Goal: Task Accomplishment & Management: Use online tool/utility

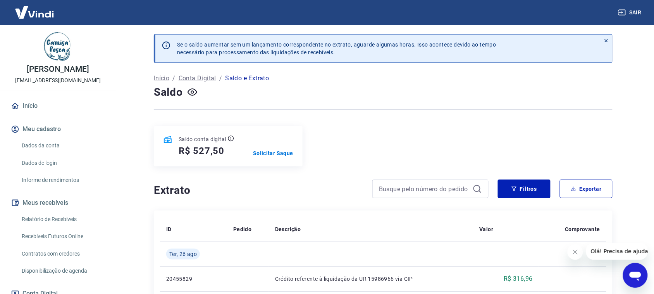
click at [208, 151] on h5 "R$ 527,50" at bounding box center [202, 151] width 46 height 12
copy h5 "527,50"
click at [257, 153] on p "Solicitar Saque" at bounding box center [273, 153] width 40 height 8
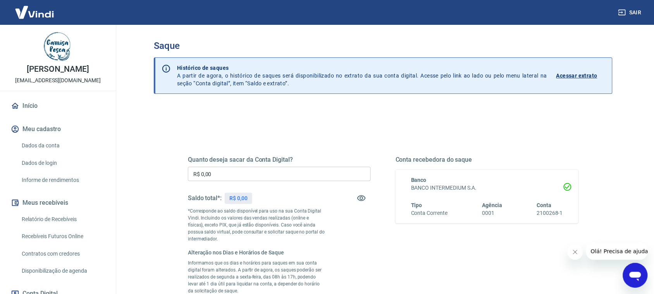
click at [252, 172] on input "R$ 0,00" at bounding box center [279, 174] width 183 height 14
paste input "527,5"
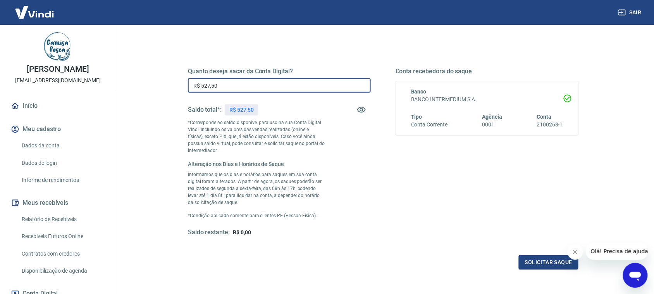
scroll to position [97, 0]
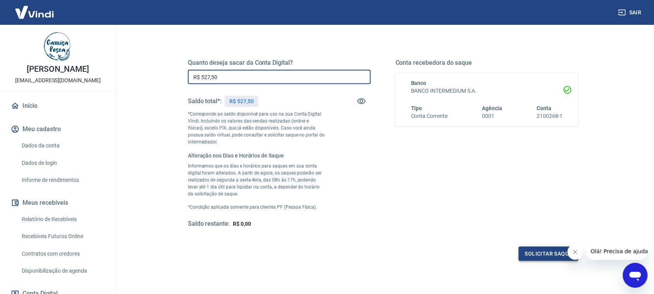
type input "R$ 527,50"
click at [532, 258] on button "Solicitar saque" at bounding box center [549, 253] width 60 height 14
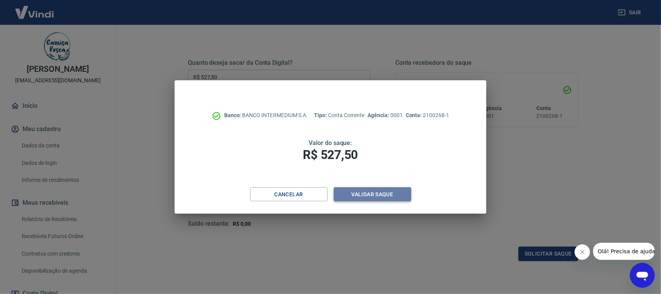
click at [377, 196] on button "Validar saque" at bounding box center [373, 194] width 78 height 14
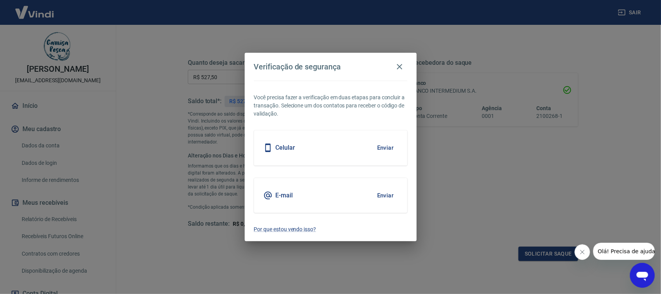
click at [386, 196] on button "Enviar" at bounding box center [385, 195] width 25 height 16
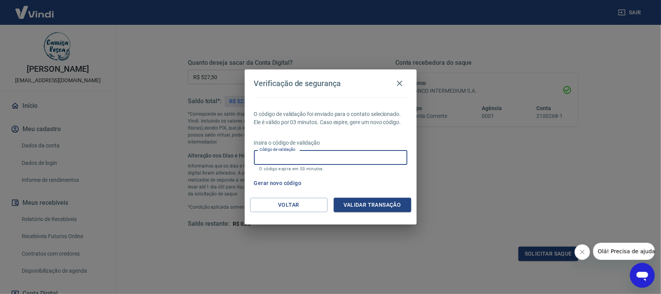
click at [295, 160] on input "Código de validação" at bounding box center [330, 157] width 153 height 14
type input "592924"
click at [369, 200] on button "Validar transação" at bounding box center [373, 205] width 78 height 14
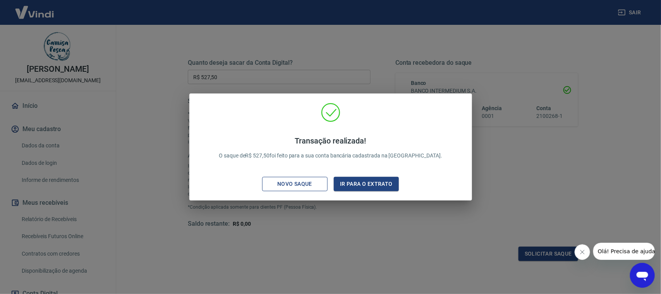
click at [287, 179] on div "Novo saque" at bounding box center [294, 184] width 53 height 10
